Goal: Find specific page/section: Find specific page/section

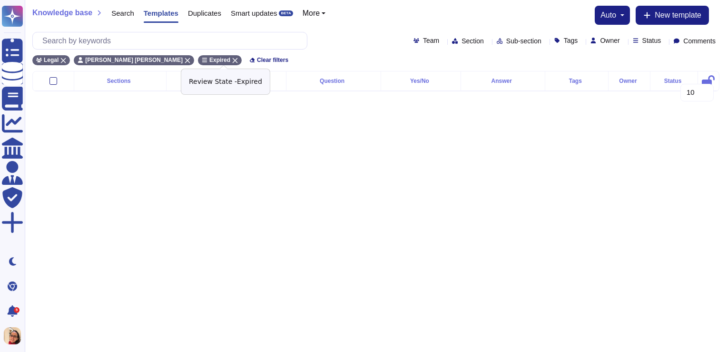
click at [238, 59] on icon at bounding box center [235, 61] width 6 height 6
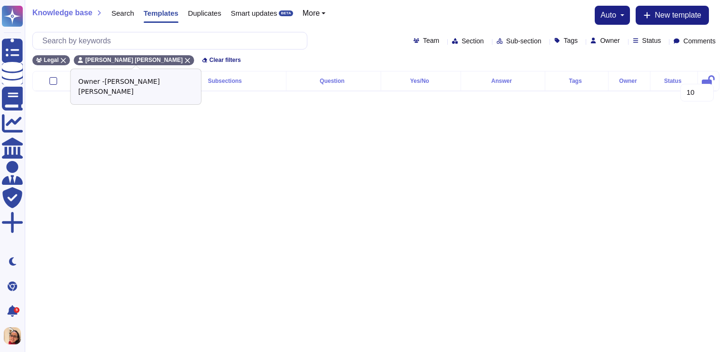
click at [190, 60] on icon at bounding box center [187, 60] width 5 height 5
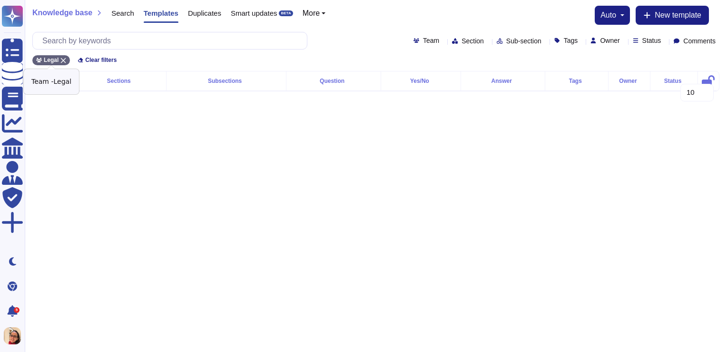
click at [62, 60] on icon at bounding box center [63, 61] width 6 height 6
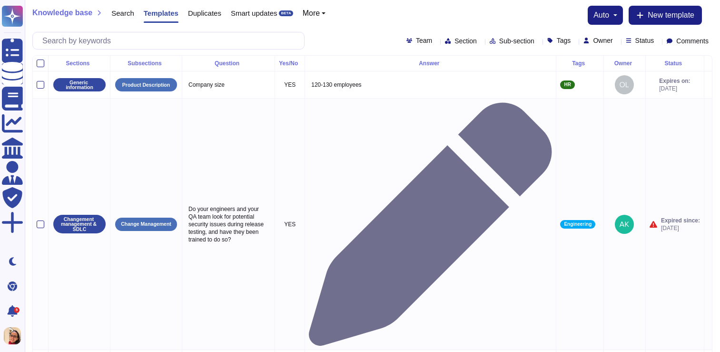
click at [575, 37] on div at bounding box center [575, 40] width 0 height 7
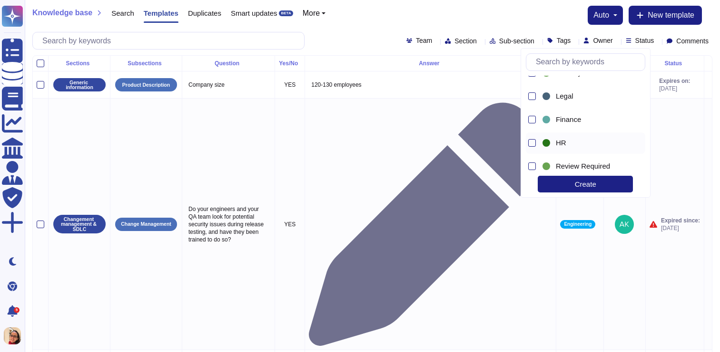
scroll to position [113, 0]
click at [531, 93] on div at bounding box center [532, 90] width 8 height 8
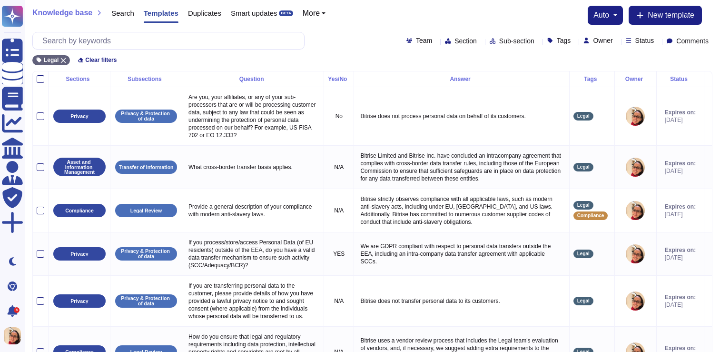
click at [350, 58] on div "Legal Clear filters" at bounding box center [372, 58] width 680 height 16
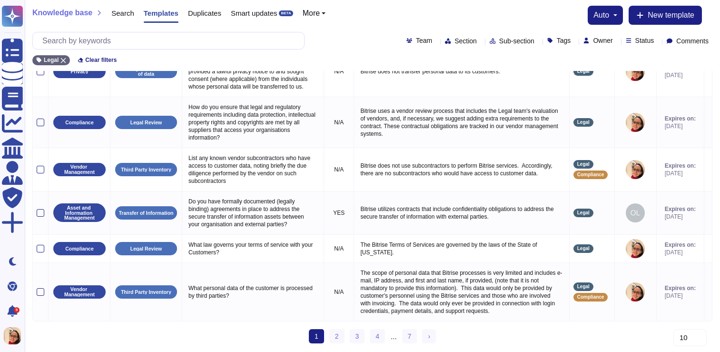
scroll to position [267, 0]
click at [338, 341] on link "2" at bounding box center [336, 336] width 15 height 14
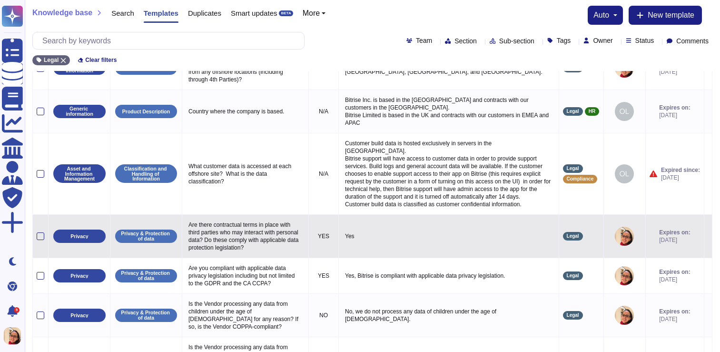
scroll to position [150, 0]
